Goal: Find specific page/section: Find specific page/section

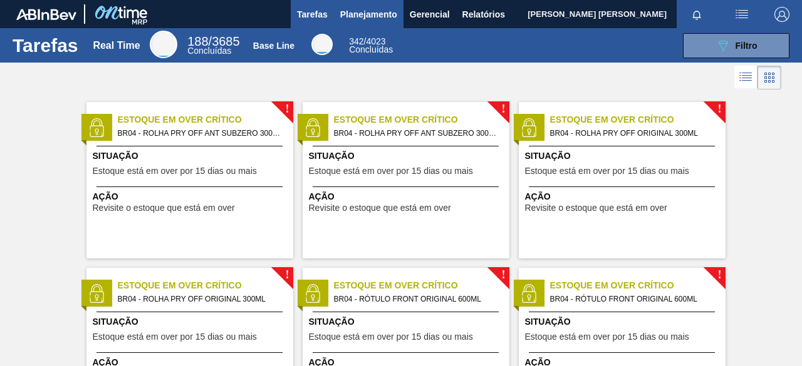
click at [351, 14] on span "Planejamento" at bounding box center [368, 14] width 57 height 15
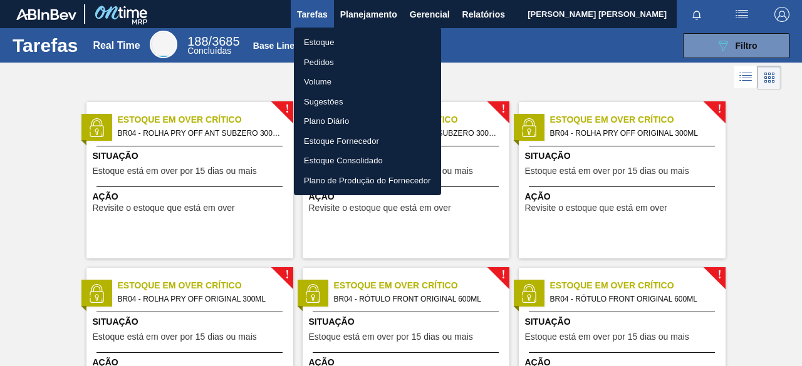
click at [333, 58] on li "Pedidos" at bounding box center [367, 63] width 147 height 20
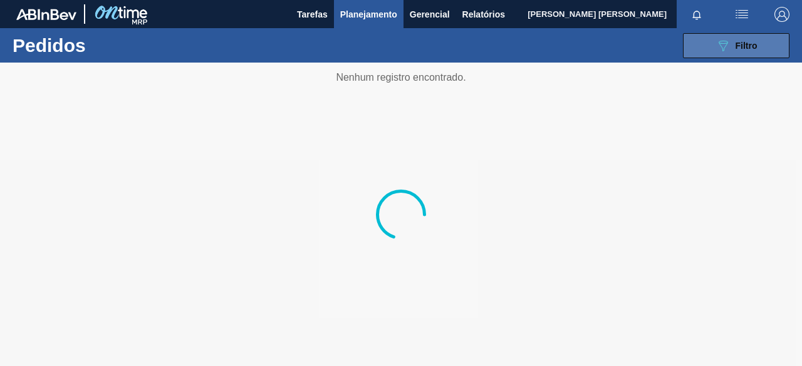
click at [713, 48] on button "089F7B8B-B2A5-4AFE-B5C0-19BA573D28AC Filtro" at bounding box center [736, 45] width 106 height 25
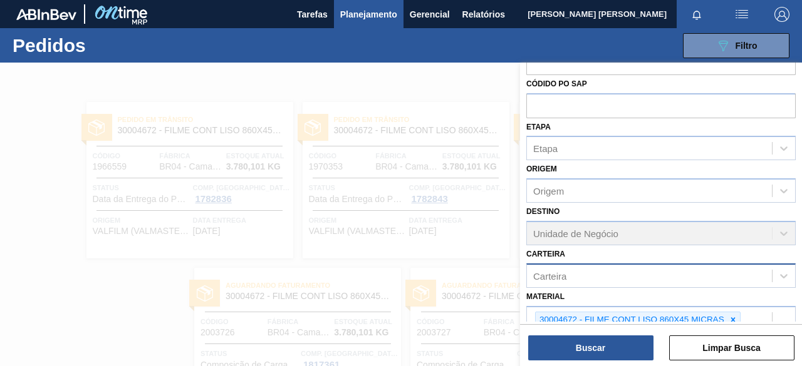
scroll to position [176, 0]
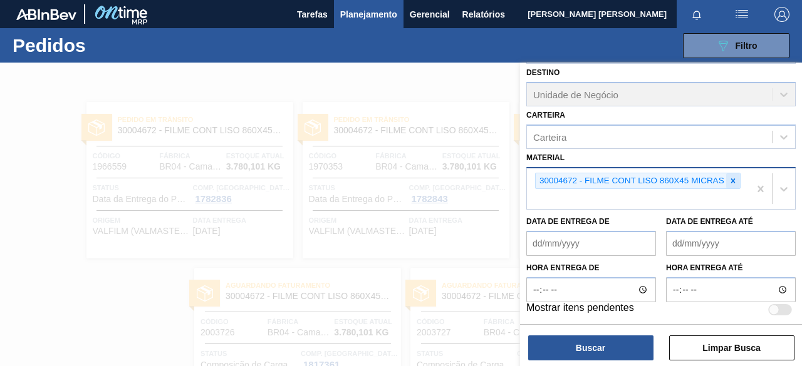
click at [733, 177] on icon at bounding box center [732, 181] width 9 height 9
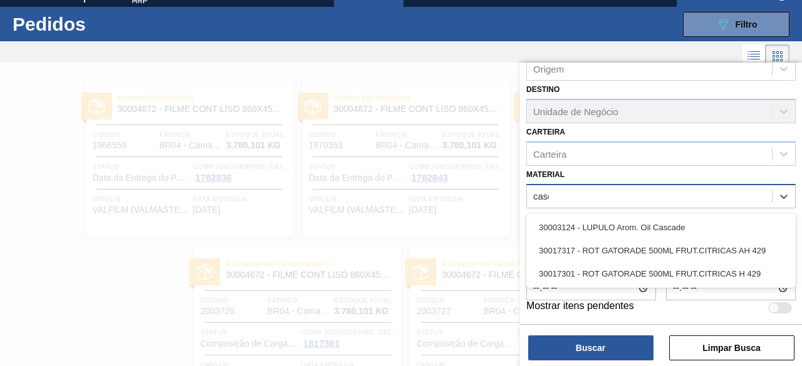
scroll to position [158, 0]
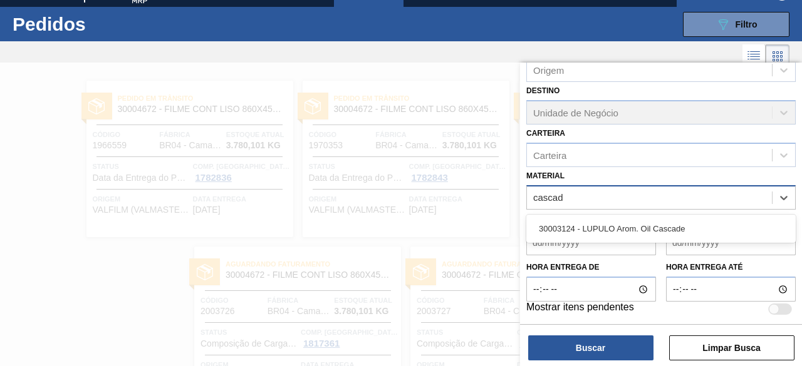
type input "cascade"
click at [660, 218] on div "30003124 - LUPULO Arom. Oil Cascade" at bounding box center [660, 228] width 269 height 23
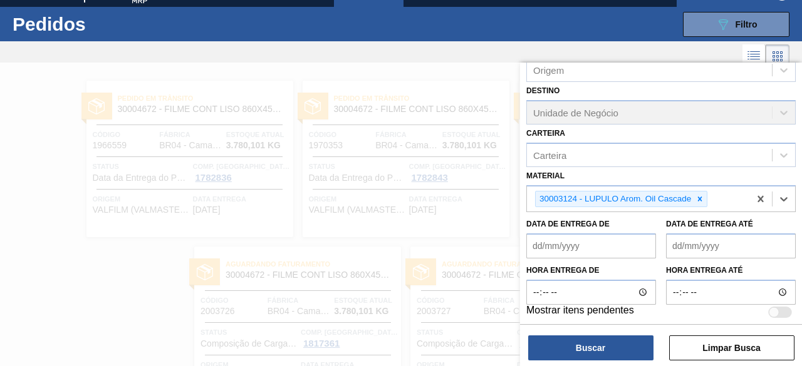
scroll to position [160, 0]
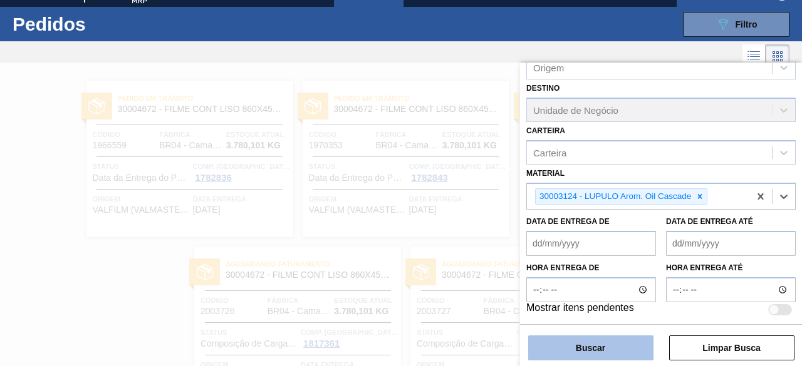
click at [619, 346] on button "Buscar" at bounding box center [590, 348] width 125 height 25
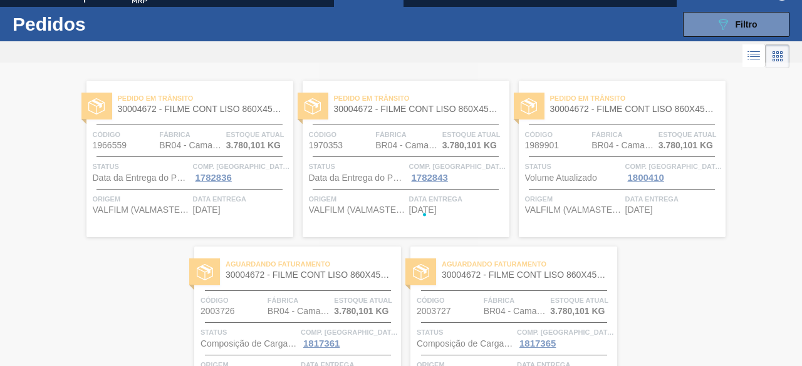
scroll to position [0, 0]
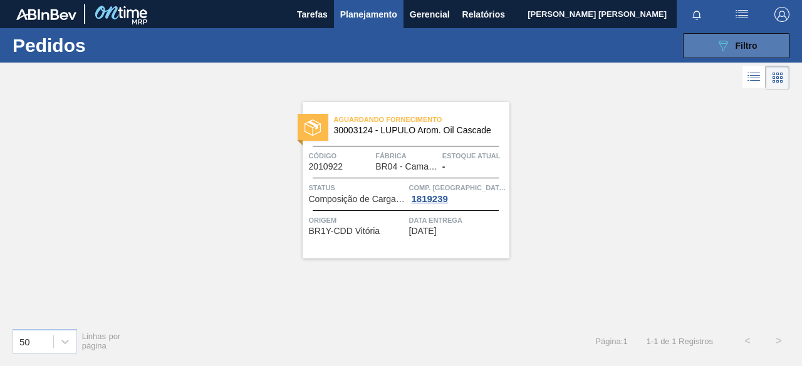
click at [724, 44] on icon "089F7B8B-B2A5-4AFE-B5C0-19BA573D28AC" at bounding box center [722, 45] width 15 height 15
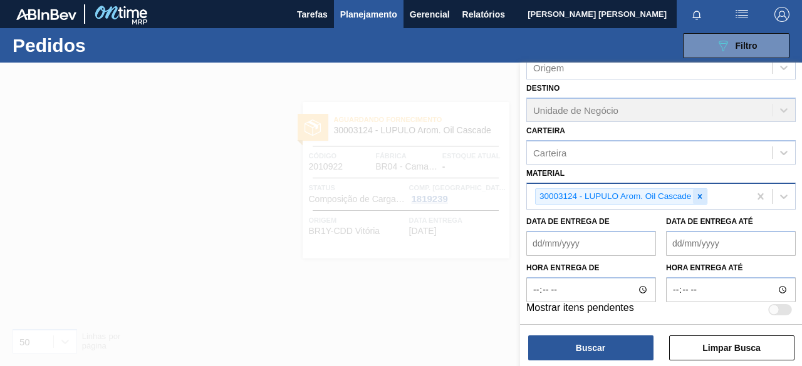
click at [698, 196] on icon at bounding box center [699, 196] width 9 height 9
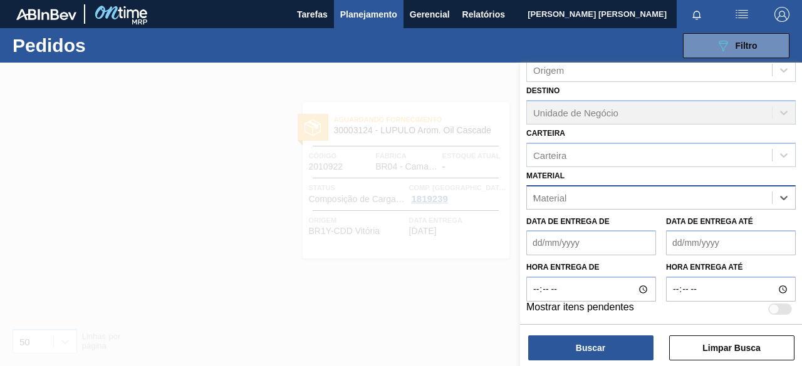
scroll to position [160, 0]
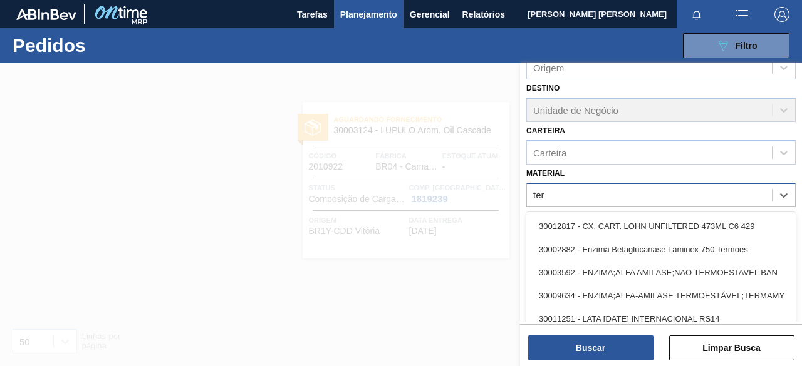
type input "terr"
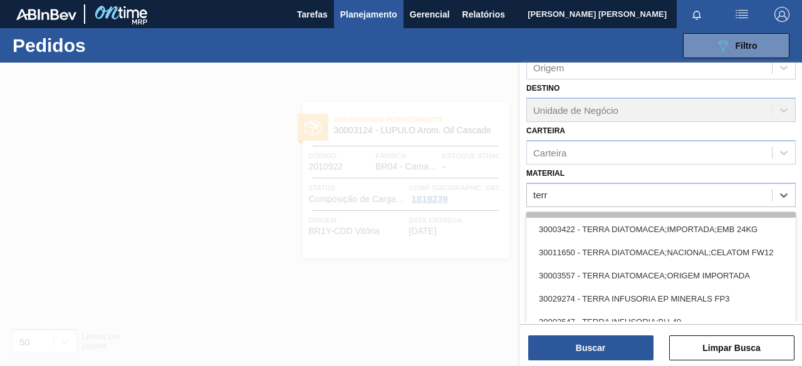
scroll to position [0, 0]
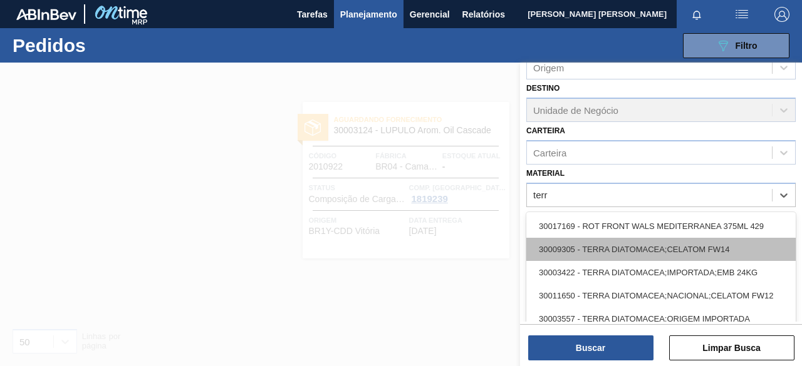
click at [624, 255] on div "30009305 - TERRA DIATOMACEA;CELATOM FW14" at bounding box center [660, 249] width 269 height 23
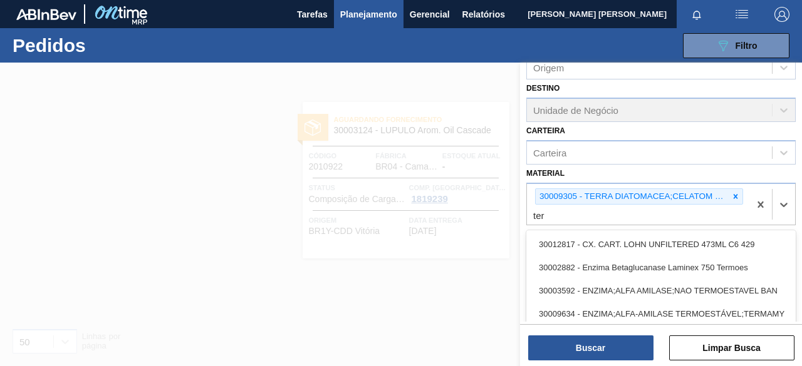
type input "terr"
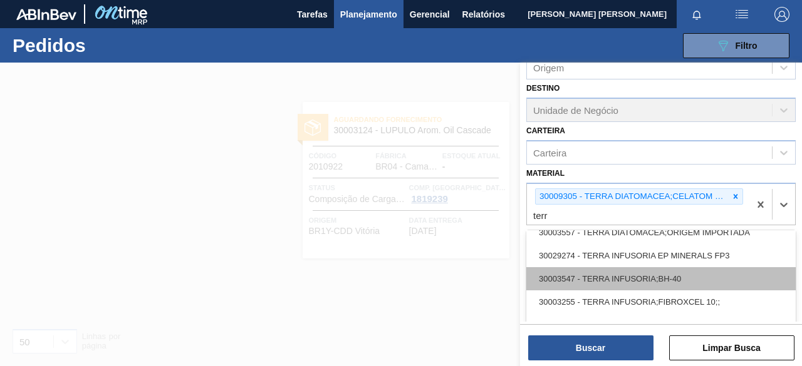
scroll to position [81, 0]
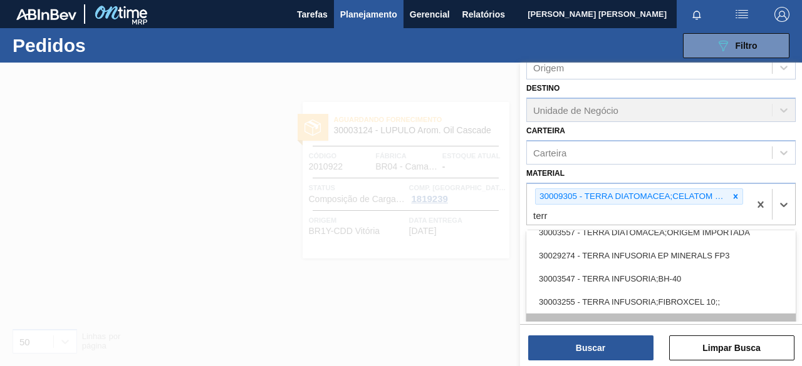
click at [723, 314] on div "30003637 - TERRA INFUSORIA;HYFLO SUPER CEL" at bounding box center [660, 325] width 269 height 23
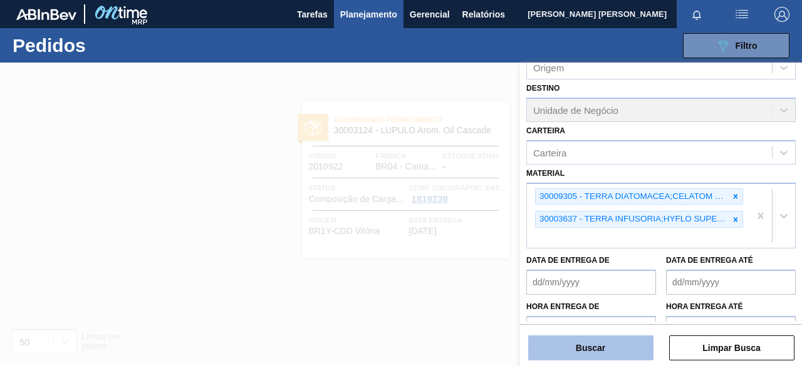
click at [615, 343] on button "Buscar" at bounding box center [590, 348] width 125 height 25
